Goal: Register for event/course

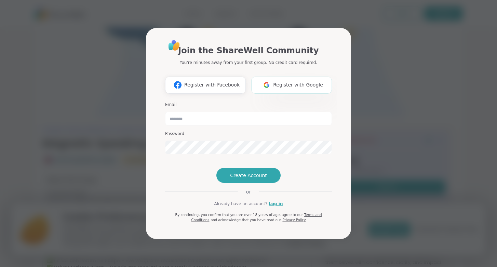
click at [273, 79] on img at bounding box center [266, 85] width 13 height 13
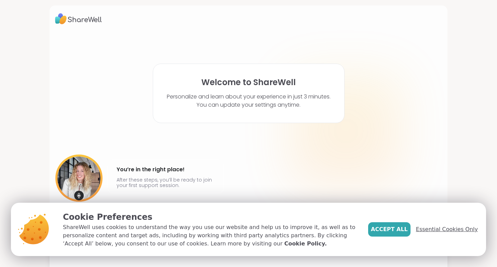
click at [448, 226] on span "Essential Cookies Only" at bounding box center [447, 229] width 62 height 8
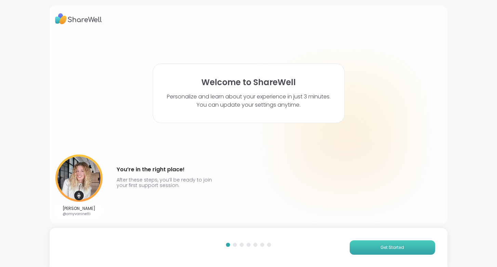
click at [382, 248] on span "Get Started" at bounding box center [392, 247] width 24 height 6
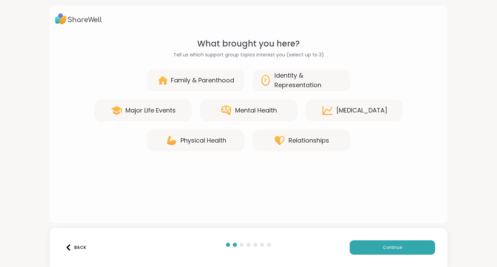
click at [354, 115] on div "[MEDICAL_DATA]" at bounding box center [353, 110] width 97 height 22
click at [382, 258] on div "Back Continue" at bounding box center [248, 247] width 397 height 39
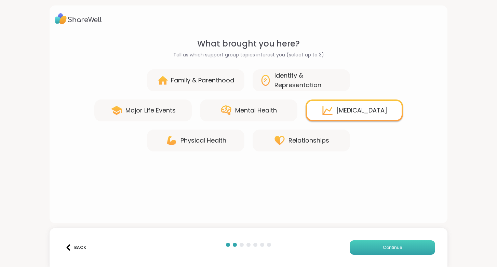
click at [382, 248] on button "Continue" at bounding box center [392, 247] width 85 height 14
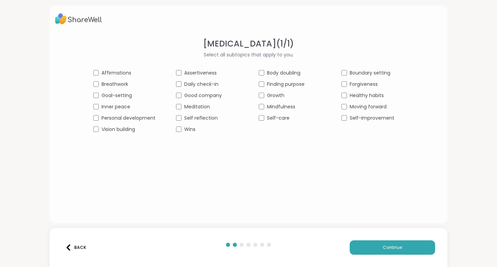
click at [114, 70] on span "Affirmations" at bounding box center [116, 72] width 30 height 7
click at [109, 94] on span "Goal-setting" at bounding box center [116, 95] width 30 height 7
click at [142, 111] on div "Affirmations Assertiveness Body doubling Boundary setting Breathwork Daily chec…" at bounding box center [248, 101] width 310 height 64
click at [135, 115] on span "Personal development" at bounding box center [128, 117] width 54 height 7
click at [128, 128] on span "Vision building" at bounding box center [117, 129] width 33 height 7
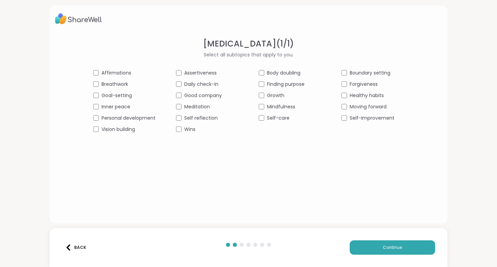
click at [216, 86] on span "Daily check-in" at bounding box center [201, 84] width 34 height 7
click at [198, 98] on span "Good company" at bounding box center [203, 95] width 38 height 7
click at [365, 71] on span "Boundary setting" at bounding box center [370, 72] width 41 height 7
click at [362, 81] on span "Forgiveness" at bounding box center [364, 84] width 28 height 7
click at [362, 95] on span "Healthy habits" at bounding box center [367, 95] width 34 height 7
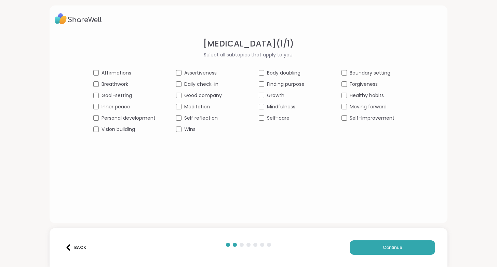
click at [362, 108] on span "Moving forward" at bounding box center [368, 106] width 37 height 7
click at [361, 117] on span "Self-Improvement" at bounding box center [372, 117] width 45 height 7
click at [390, 252] on button "Continue" at bounding box center [392, 247] width 85 height 14
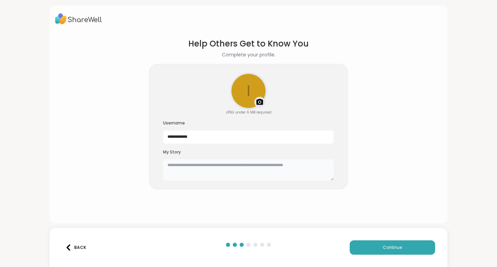
click at [236, 172] on textarea at bounding box center [248, 170] width 171 height 22
click at [359, 240] on button "Continue" at bounding box center [392, 247] width 85 height 14
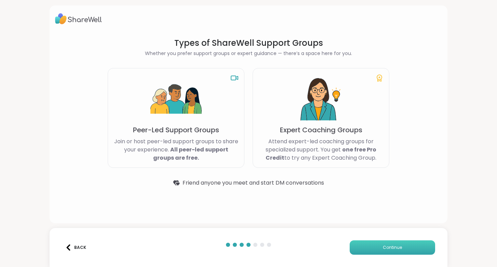
click at [367, 243] on button "Continue" at bounding box center [392, 247] width 85 height 14
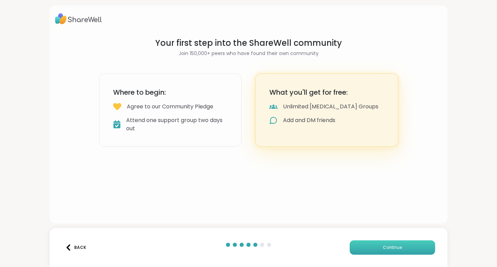
click at [367, 243] on button "Continue" at bounding box center [392, 247] width 85 height 14
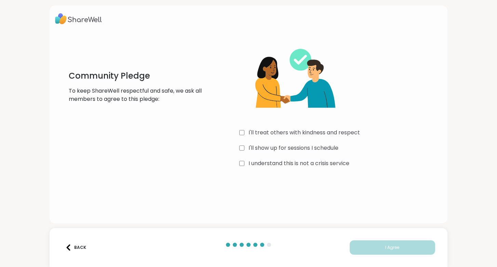
click at [245, 166] on div "I understand this is not a crisis service" at bounding box center [340, 163] width 202 height 8
click at [372, 247] on button "I Agree" at bounding box center [392, 247] width 85 height 14
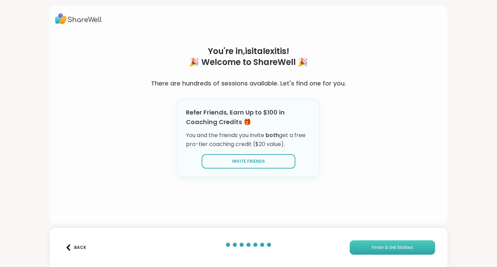
click at [370, 248] on button "Finish & Get Started" at bounding box center [392, 247] width 85 height 14
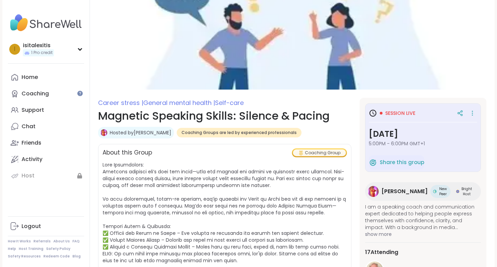
click at [191, 74] on img at bounding box center [292, 45] width 405 height 90
click at [396, 113] on span "Session live" at bounding box center [400, 113] width 30 height 7
click at [372, 113] on icon at bounding box center [373, 113] width 8 height 8
click at [313, 152] on div "Coaching Group" at bounding box center [319, 152] width 53 height 7
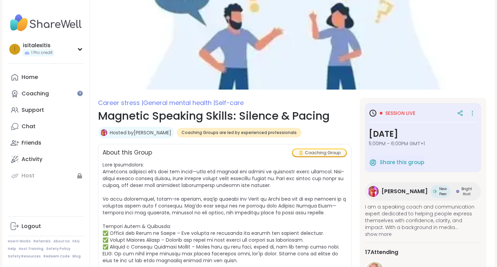
click at [421, 133] on h3 "[DATE]" at bounding box center [423, 134] width 108 height 12
click at [403, 191] on span "[PERSON_NAME]" at bounding box center [404, 191] width 46 height 8
click at [152, 132] on link "Hosted by [PERSON_NAME]" at bounding box center [141, 132] width 62 height 7
